Goal: Navigation & Orientation: Find specific page/section

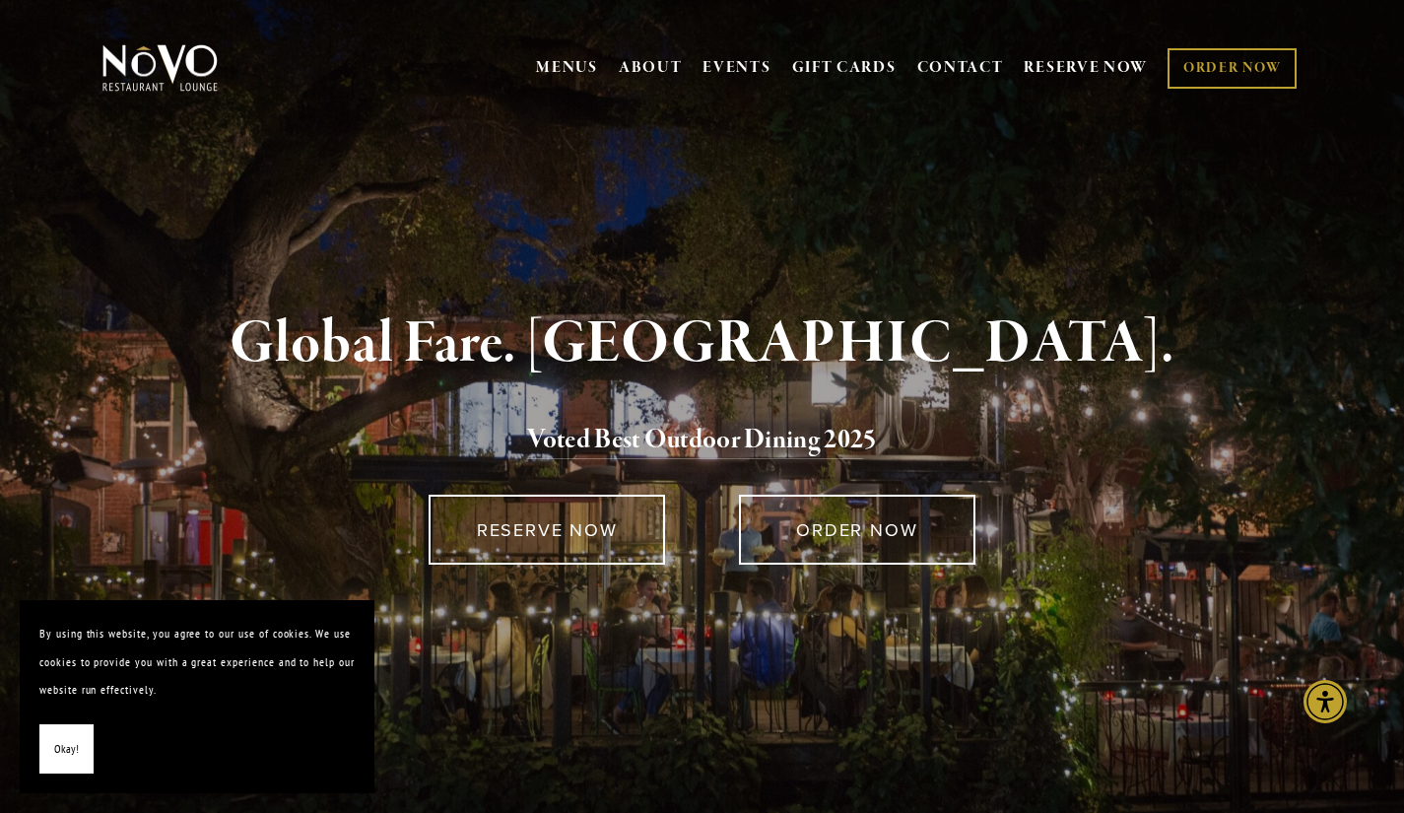
click at [555, 61] on link "MENUS" at bounding box center [567, 68] width 62 height 20
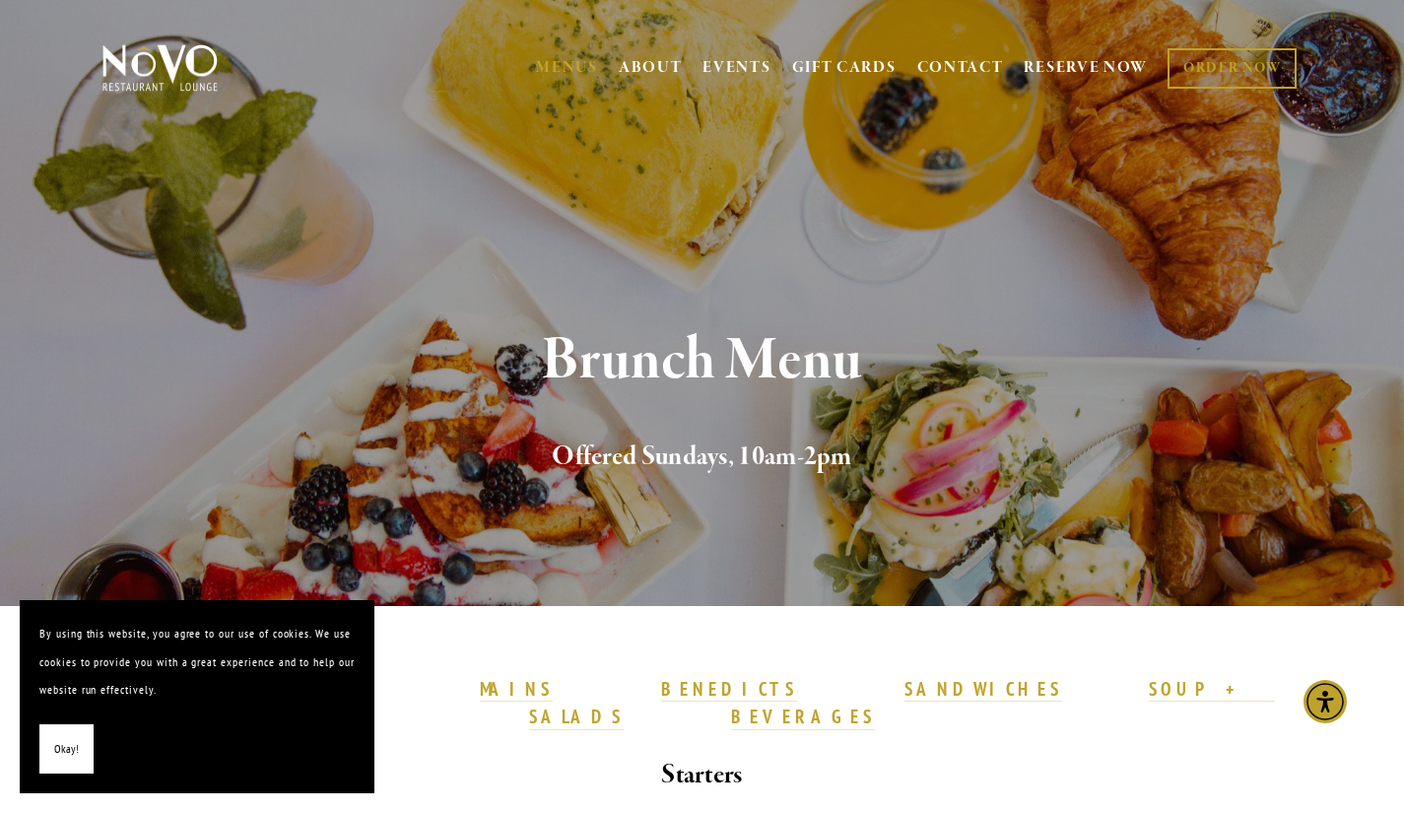
click at [554, 75] on link "MENUS" at bounding box center [567, 68] width 62 height 20
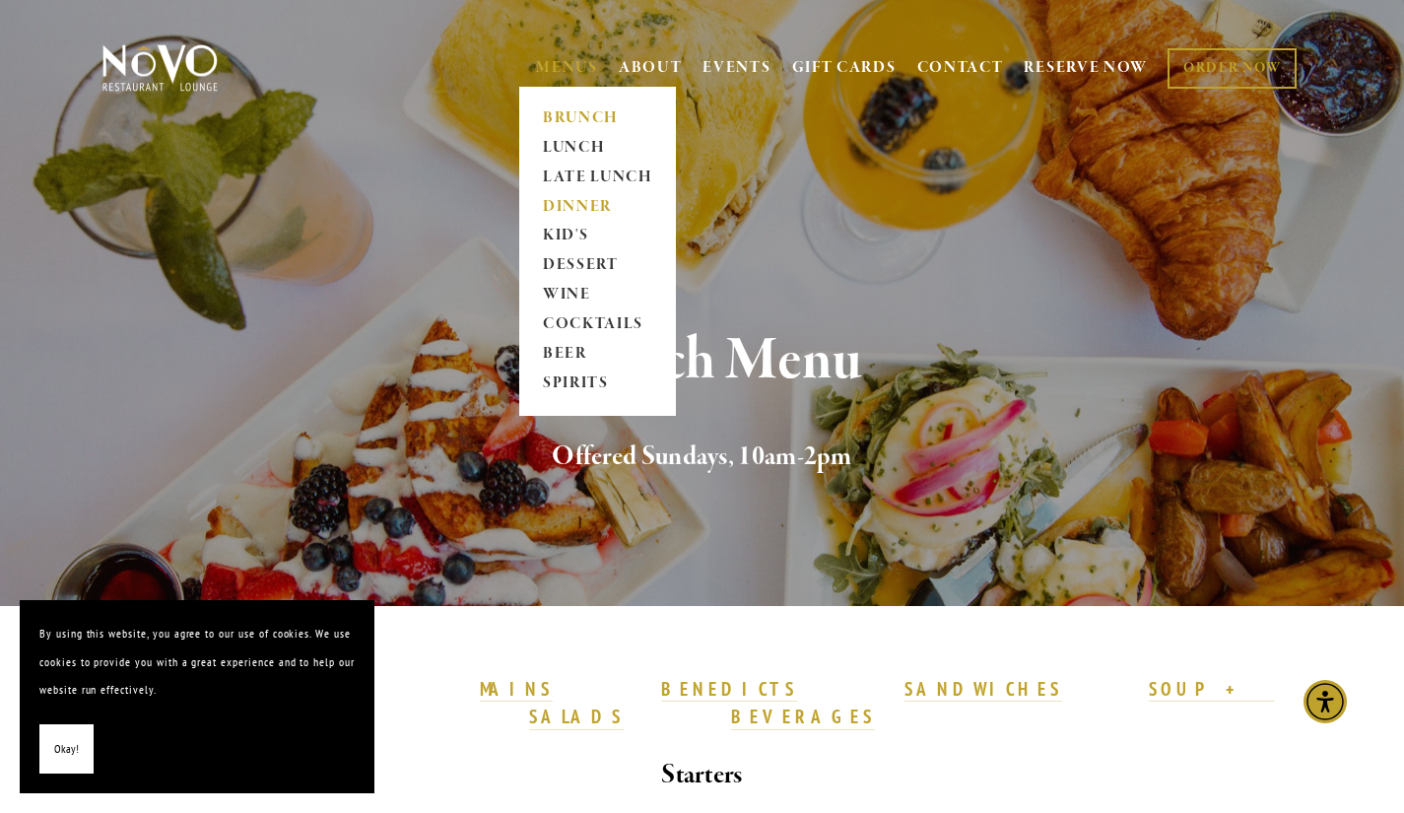
click at [566, 211] on link "DINNER" at bounding box center [597, 207] width 123 height 30
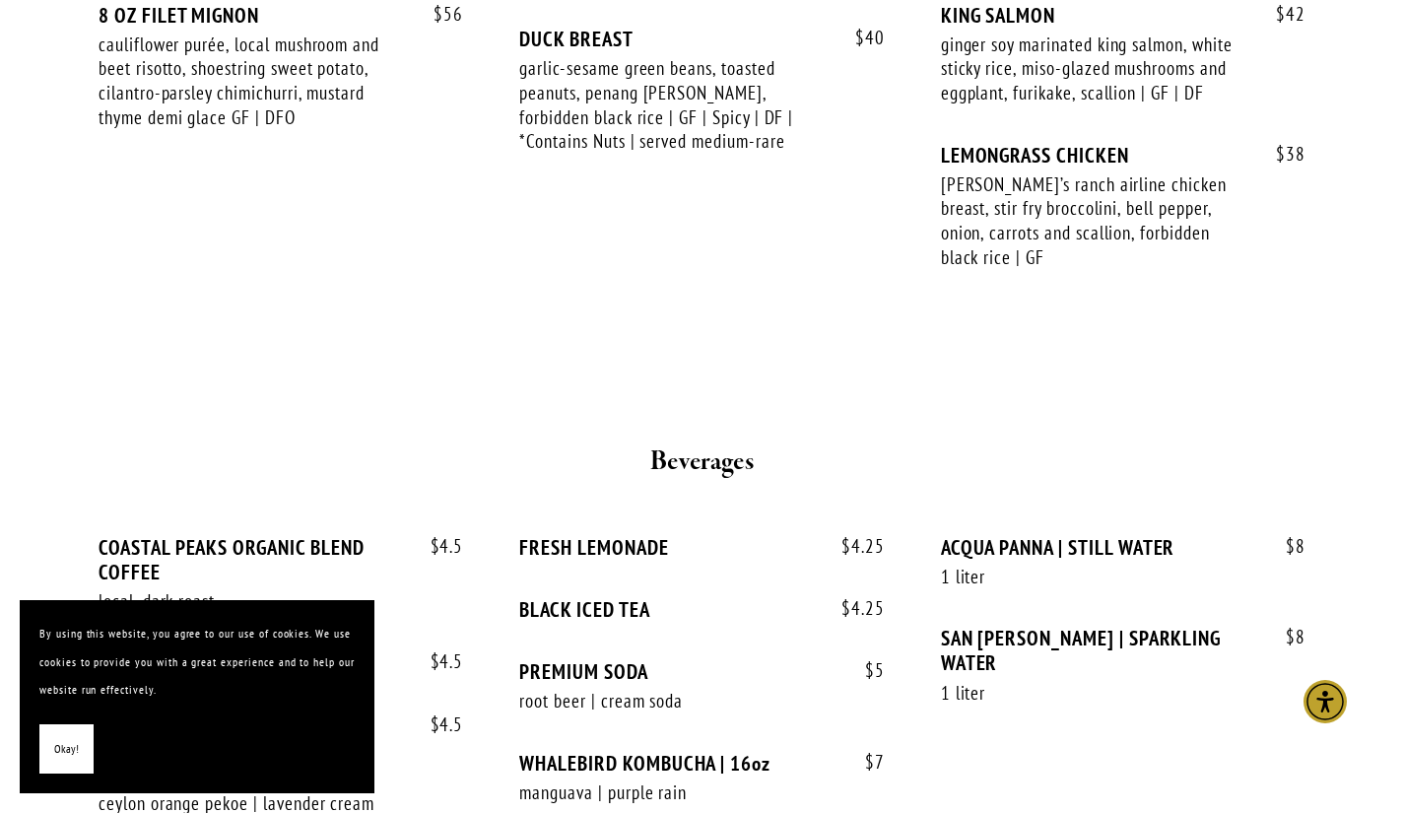
scroll to position [3654, 0]
